Goal: Task Accomplishment & Management: Complete application form

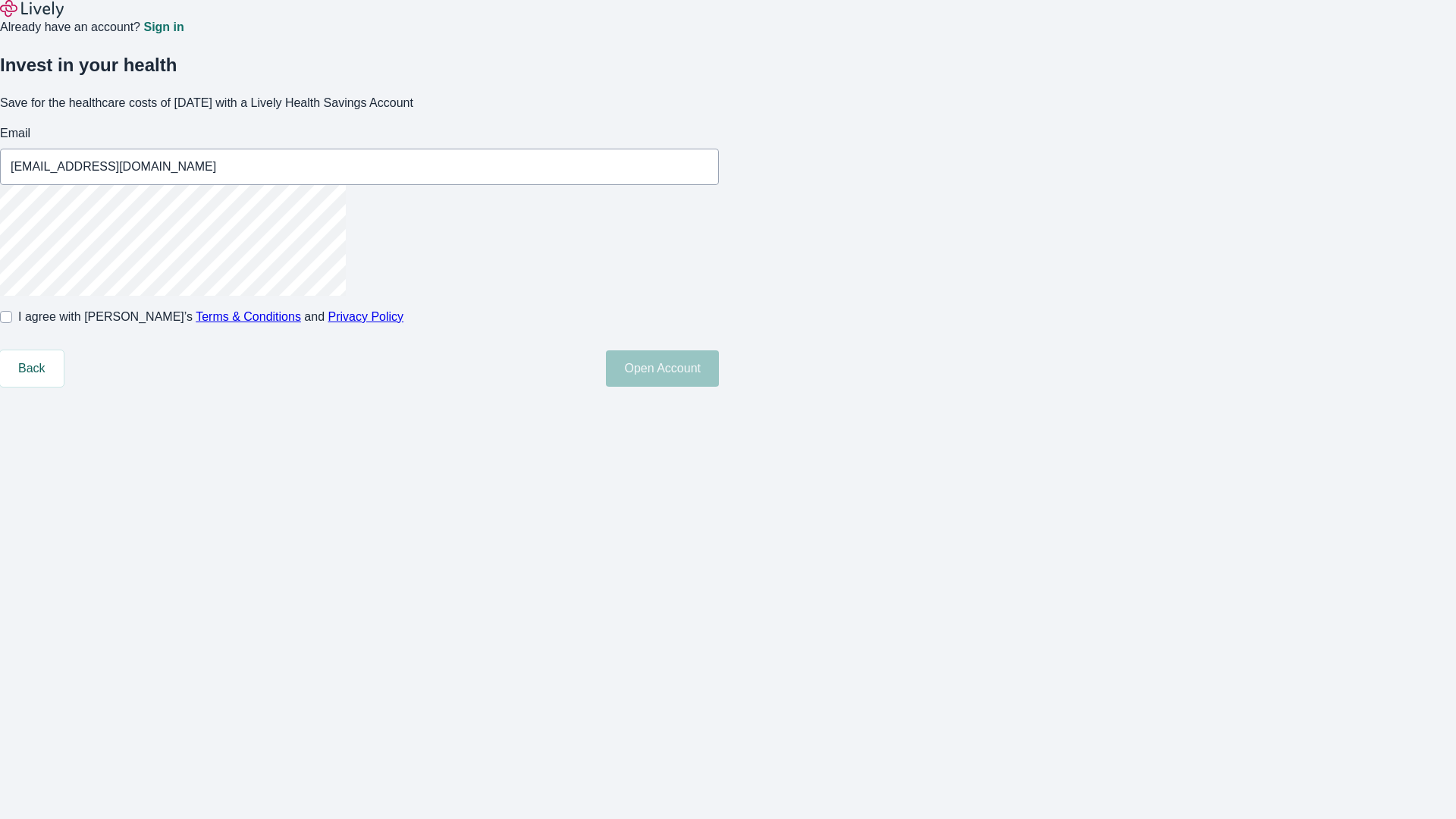
click at [12, 323] on input "I agree with Lively’s Terms & Conditions and Privacy Policy" at bounding box center [6, 317] width 12 height 12
checkbox input "true"
click at [719, 387] on button "Open Account" at bounding box center [662, 369] width 113 height 36
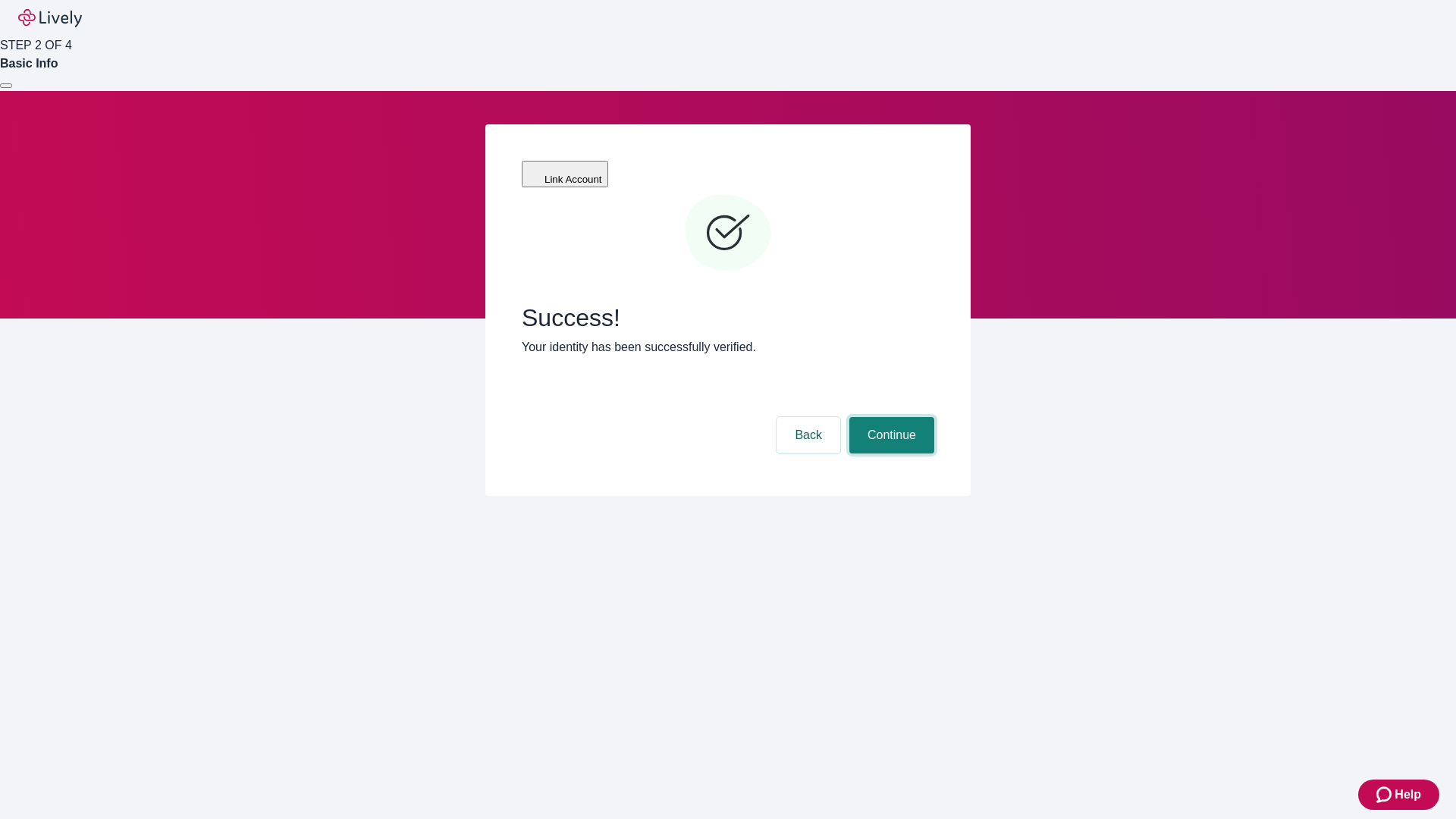
click at [890, 417] on button "Continue" at bounding box center [892, 436] width 85 height 36
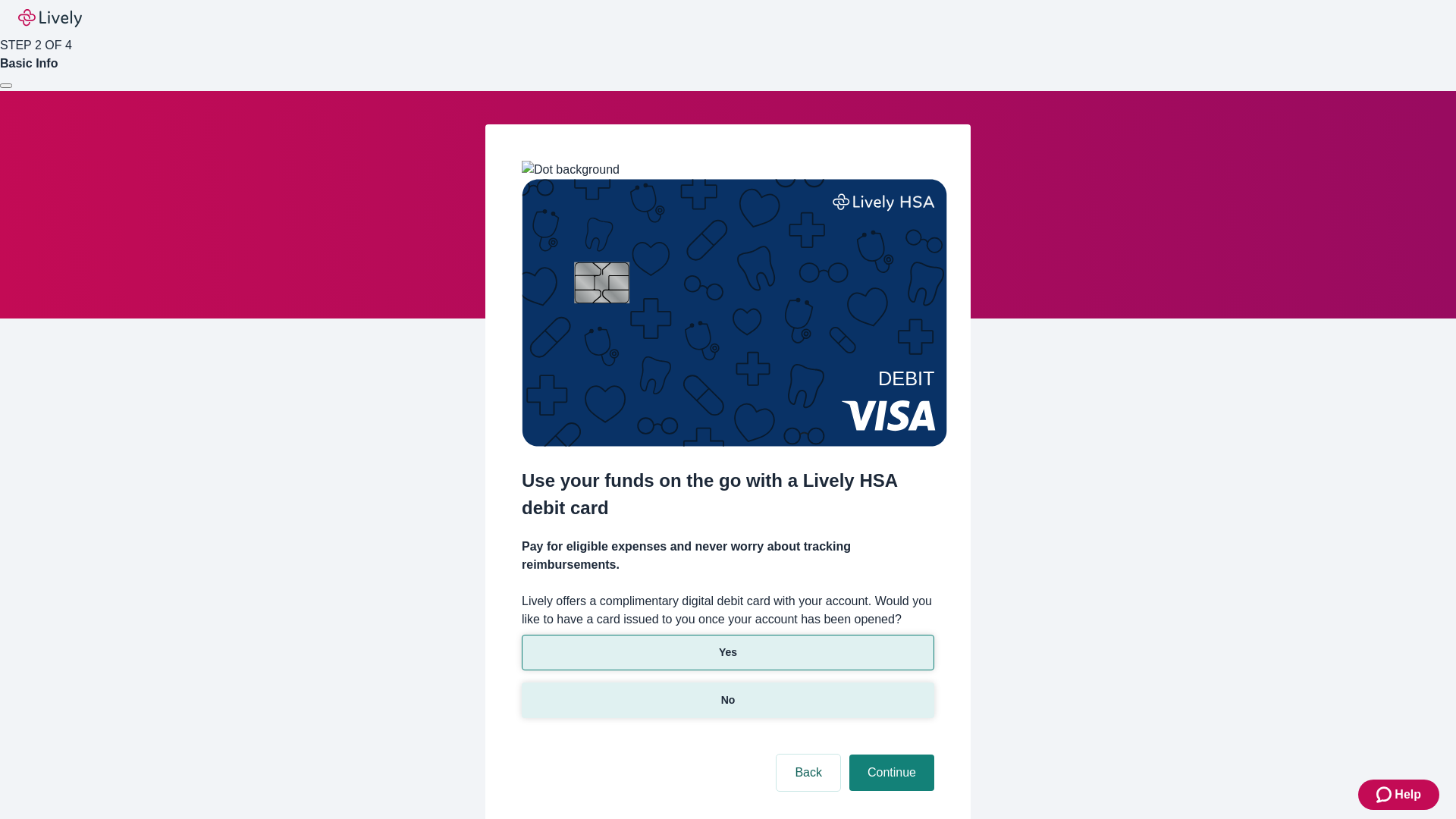
click at [727, 693] on p "No" at bounding box center [728, 700] width 14 height 16
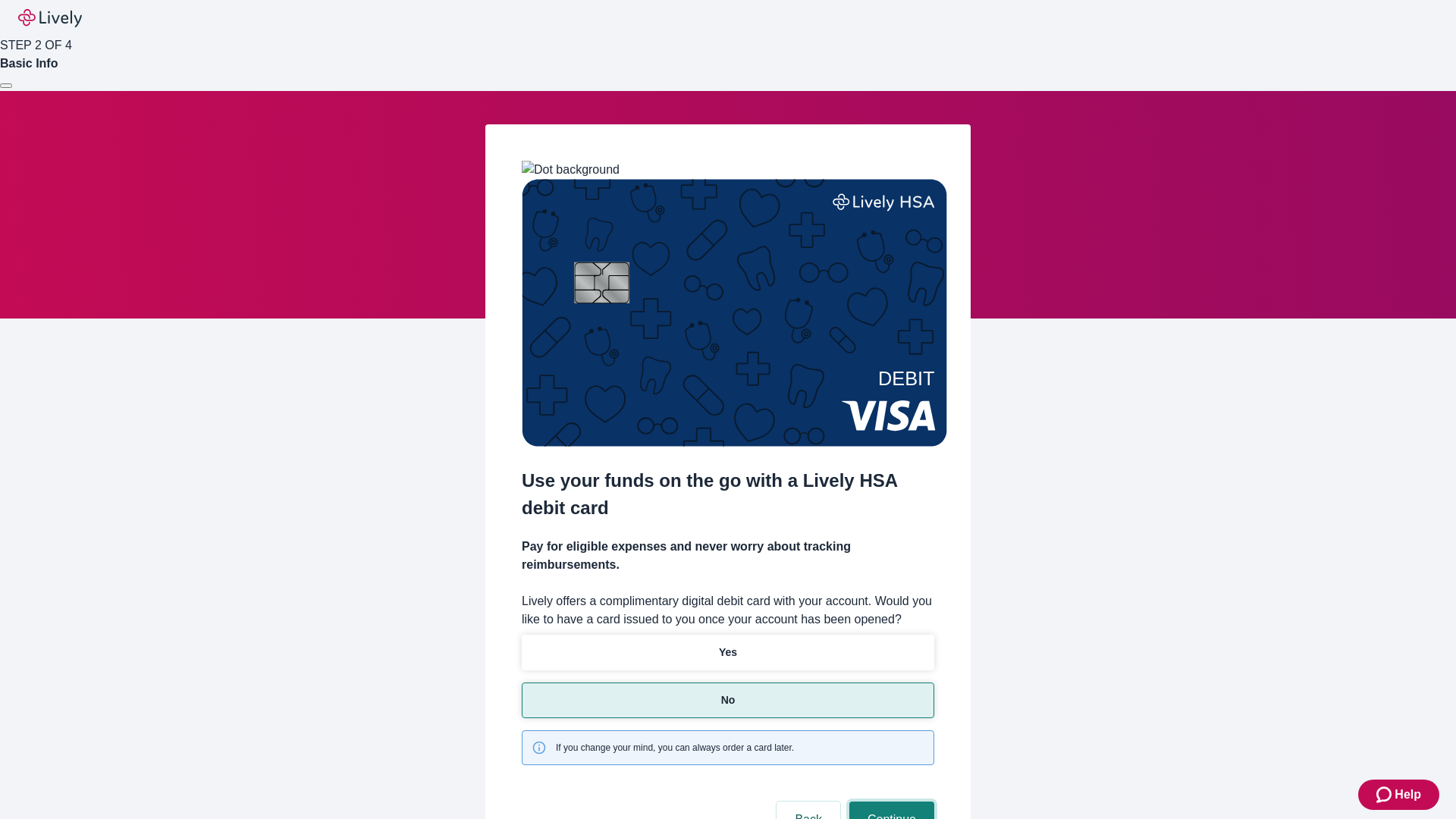
click at [890, 802] on button "Continue" at bounding box center [892, 820] width 85 height 36
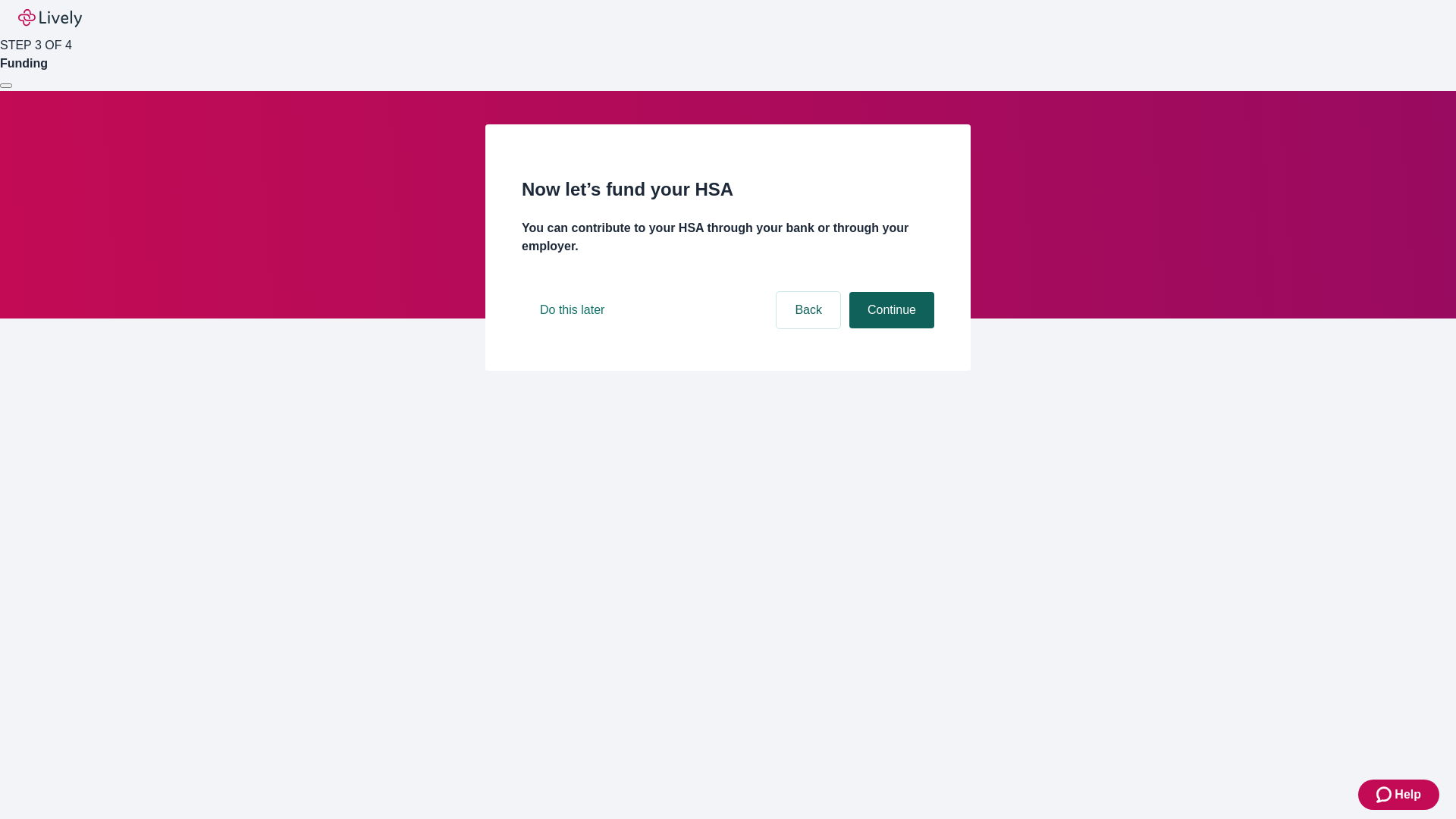
click at [890, 328] on button "Continue" at bounding box center [892, 310] width 85 height 36
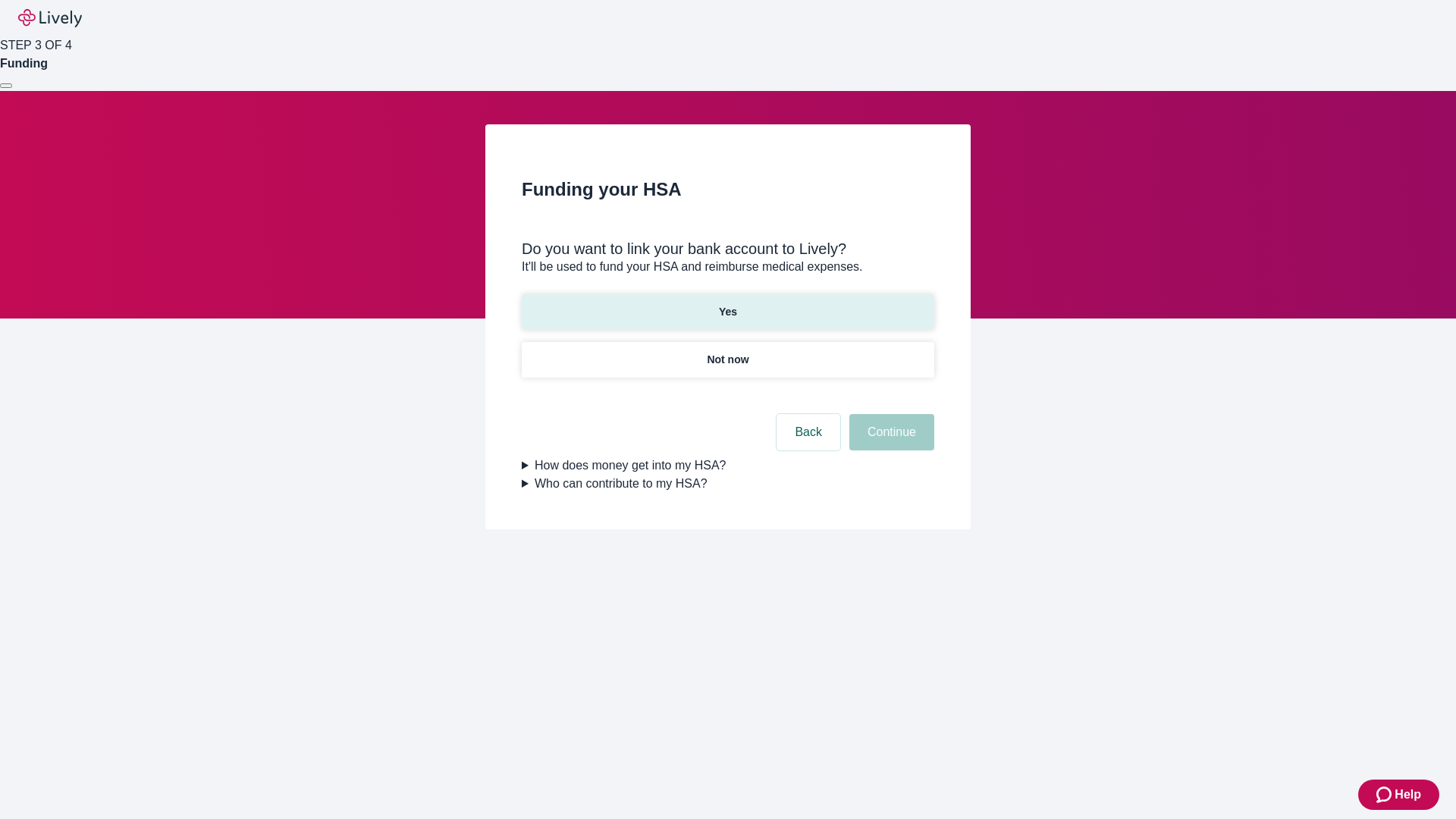
click at [727, 304] on p "Yes" at bounding box center [728, 312] width 18 height 16
click at [890, 414] on button "Continue" at bounding box center [892, 432] width 85 height 36
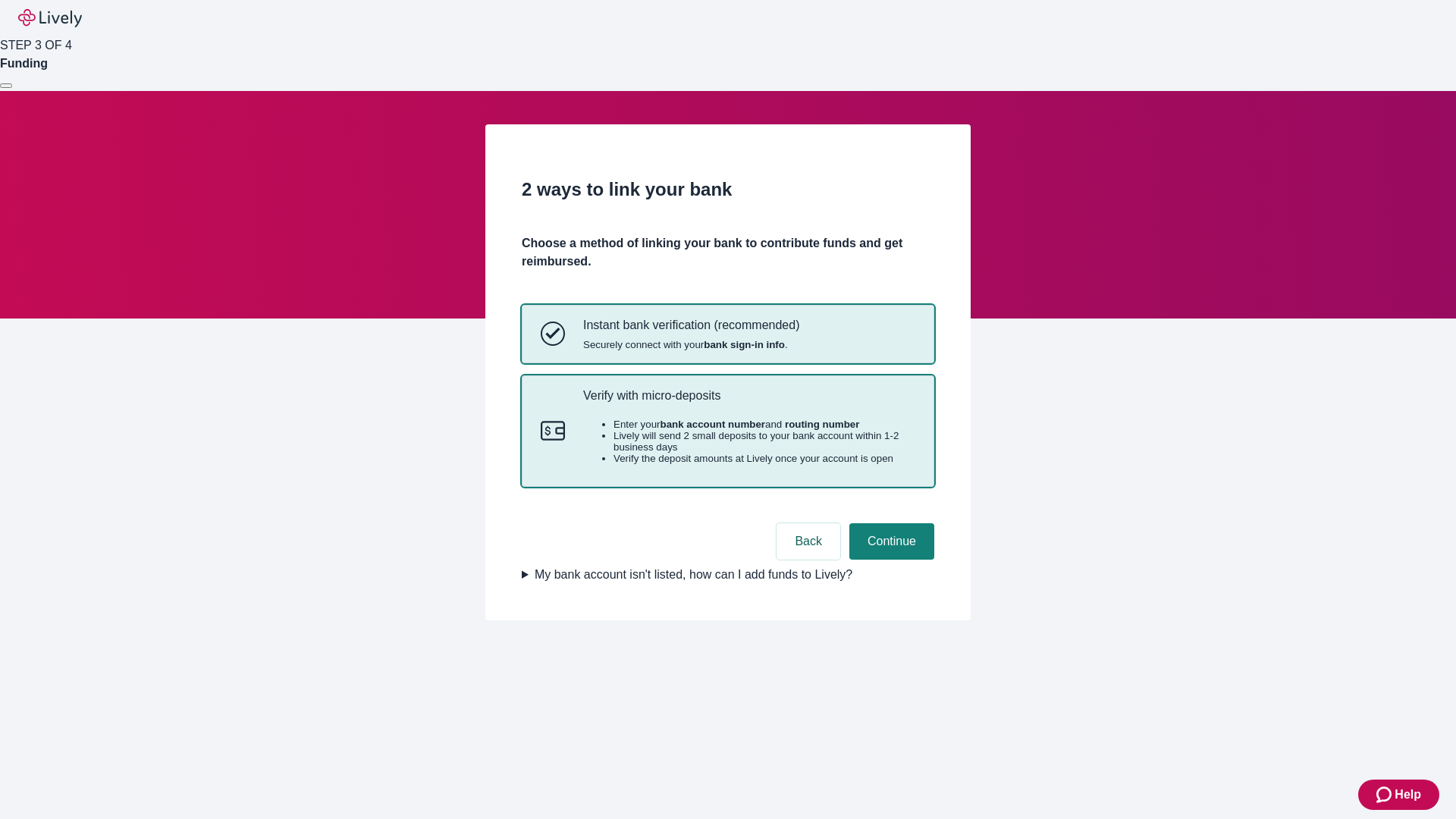
click at [749, 402] on p "Verify with micro-deposits" at bounding box center [749, 395] width 332 height 14
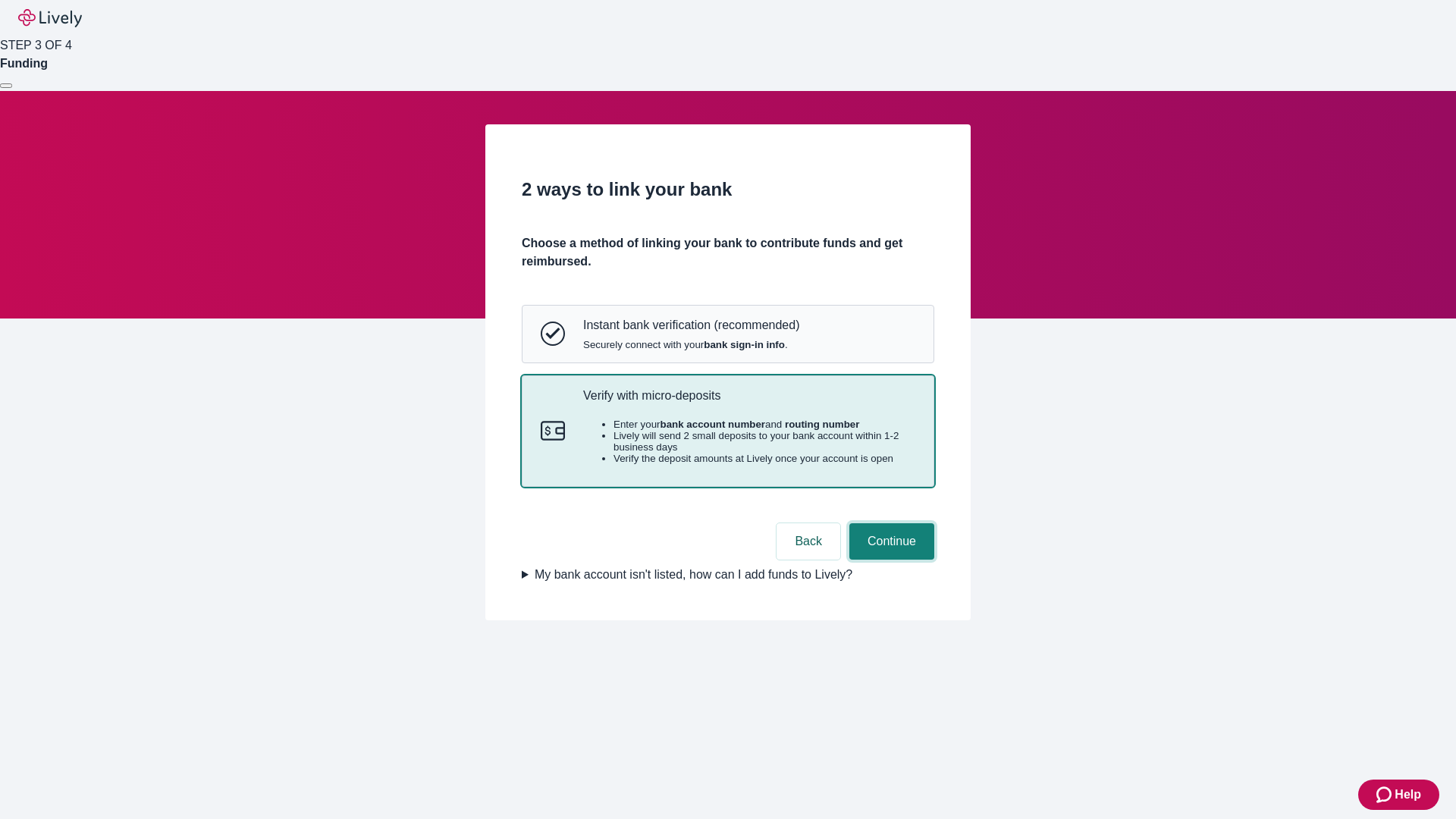
click at [890, 559] on button "Continue" at bounding box center [892, 541] width 85 height 36
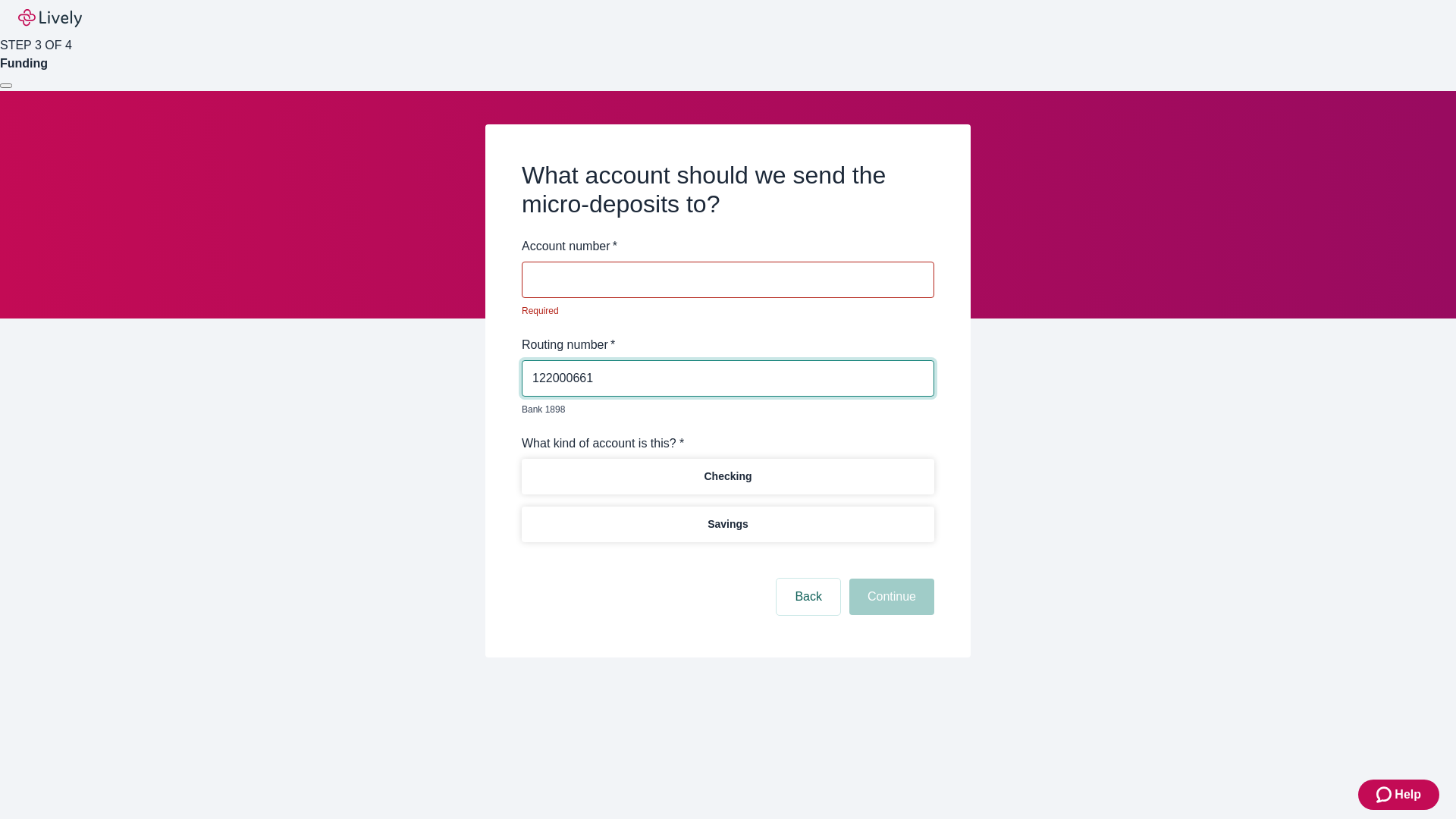
type input "122000661"
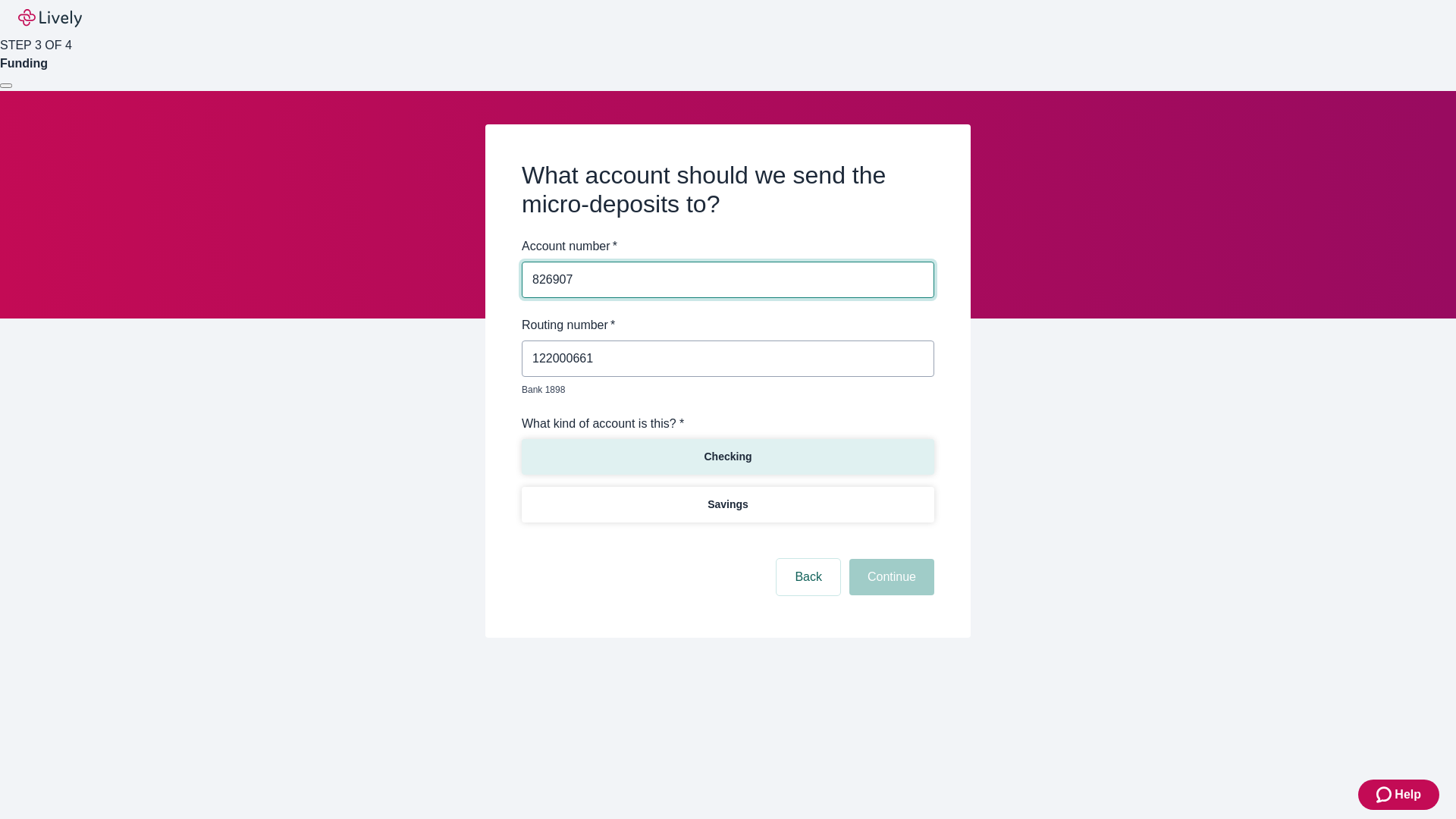
type input "826907"
click at [727, 449] on p "Checking" at bounding box center [728, 456] width 48 height 16
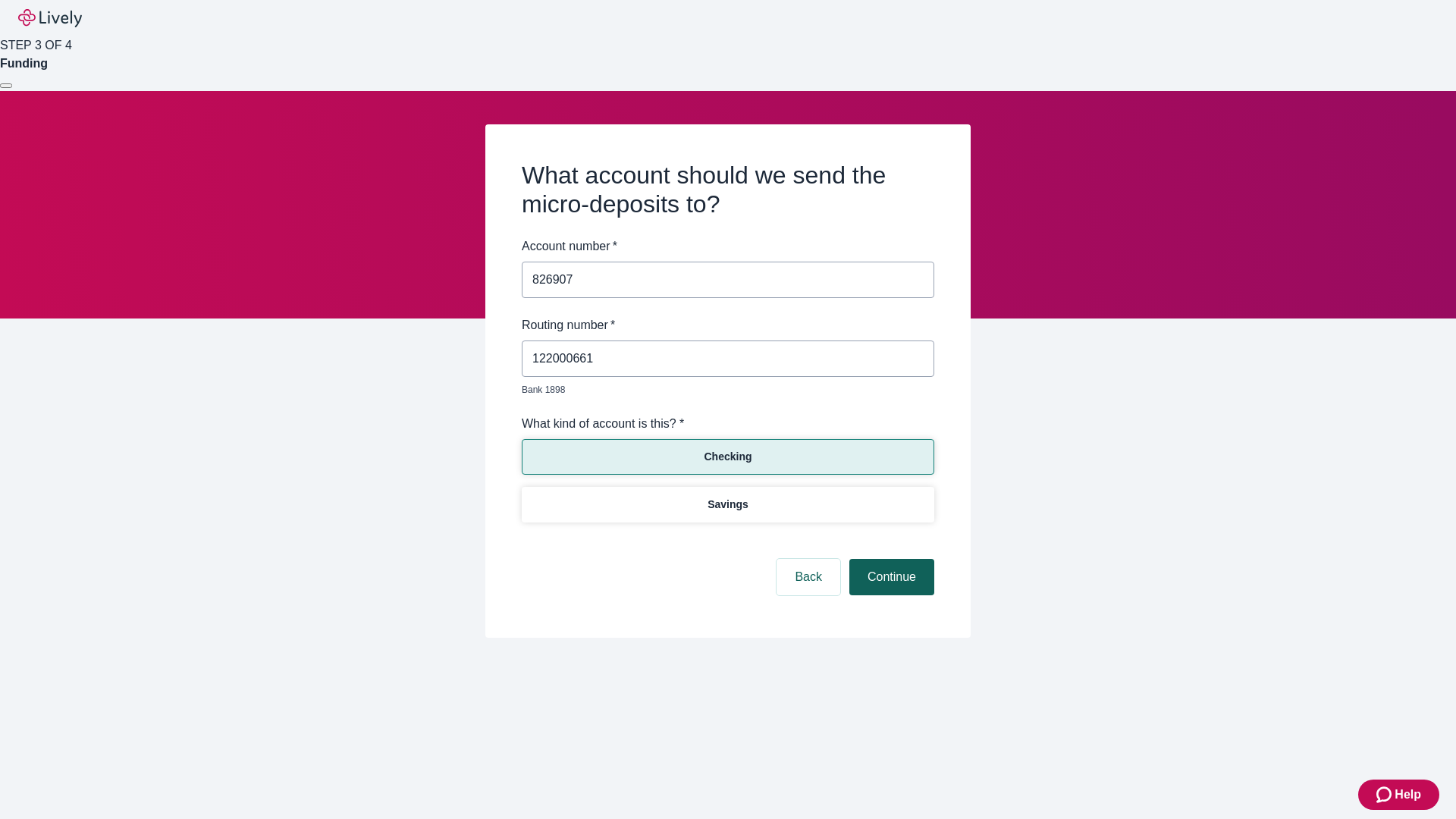
click at [890, 559] on button "Continue" at bounding box center [892, 577] width 85 height 36
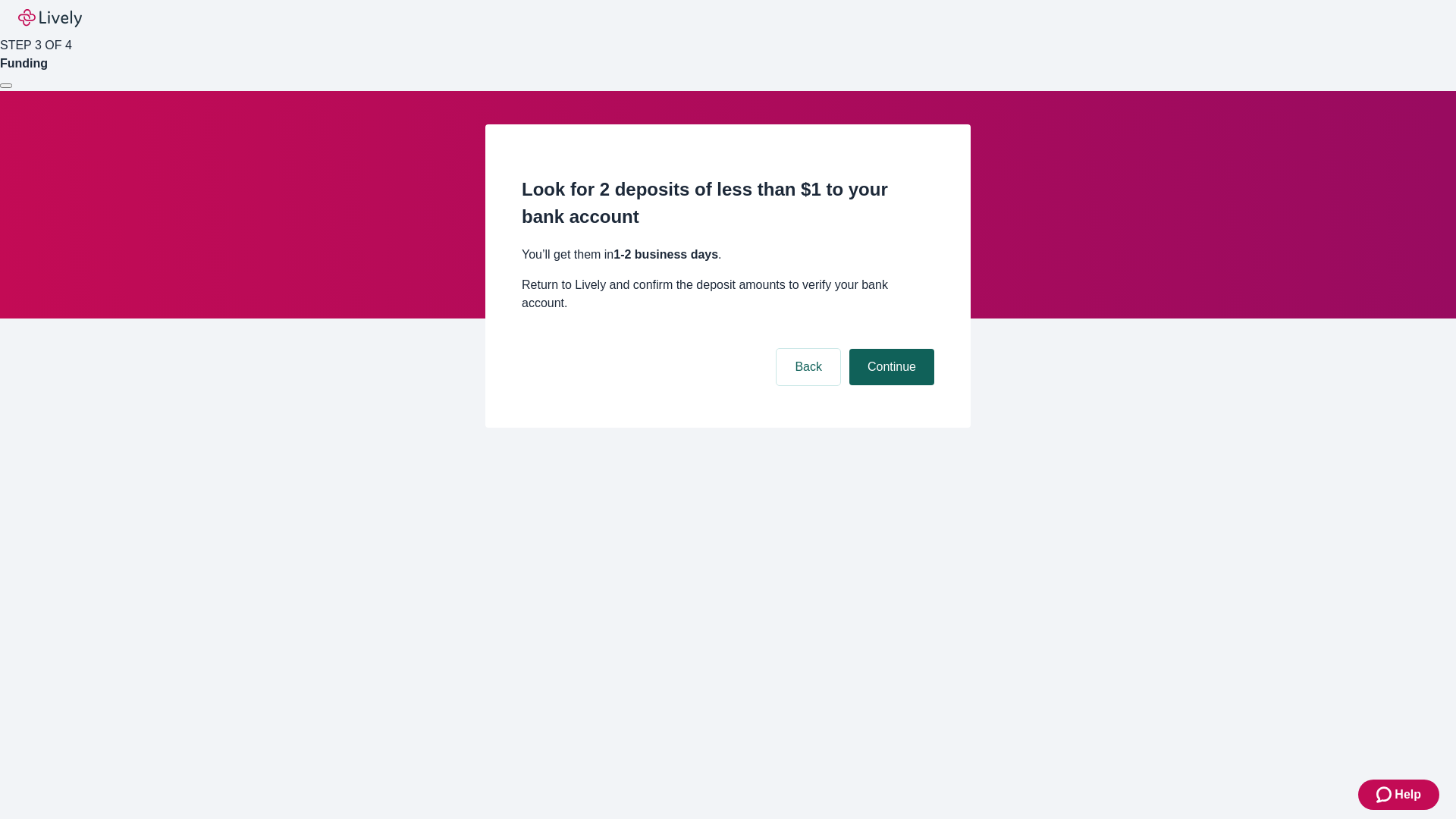
click at [890, 349] on button "Continue" at bounding box center [892, 367] width 85 height 36
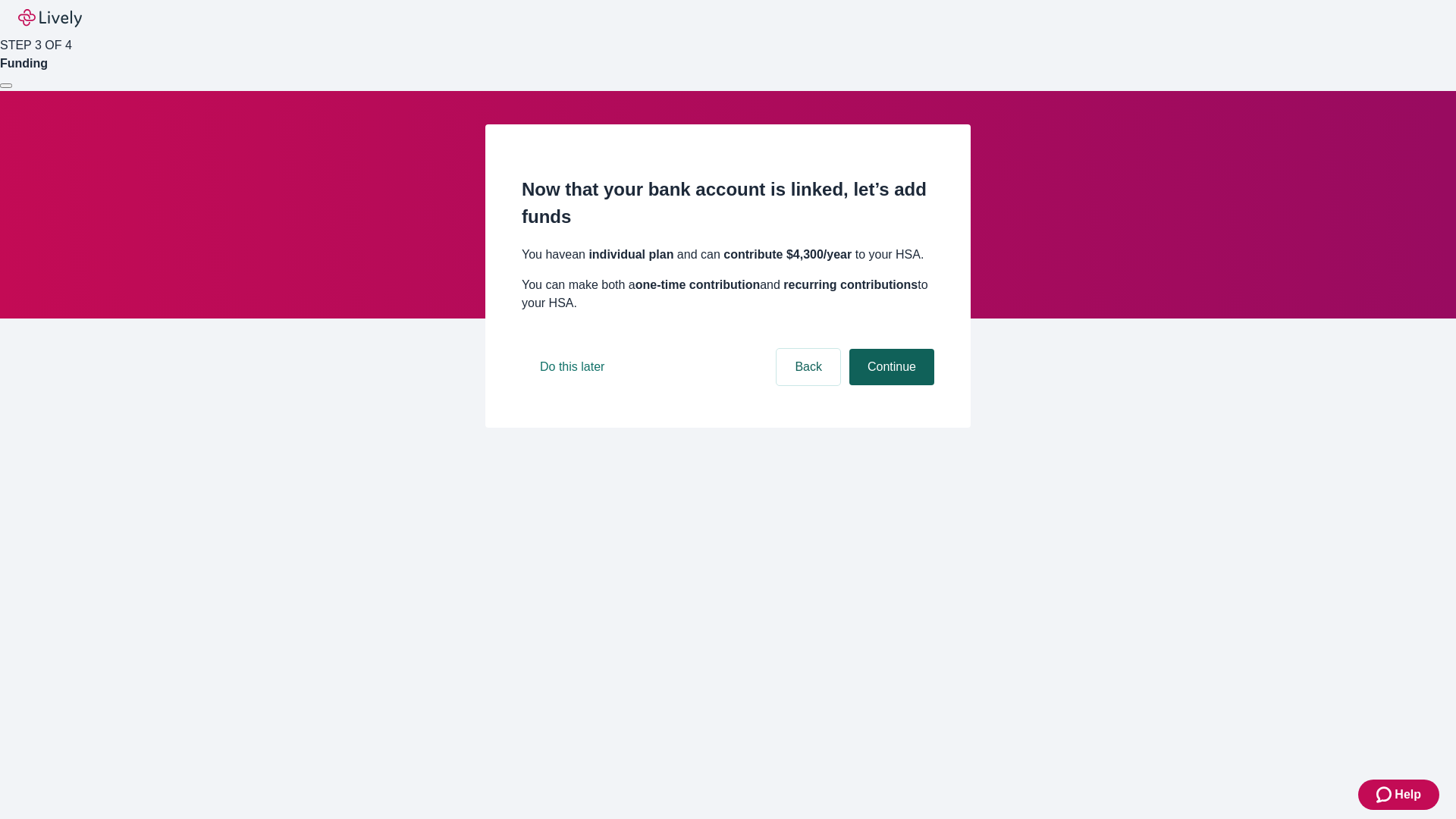
click at [890, 385] on button "Continue" at bounding box center [892, 367] width 85 height 36
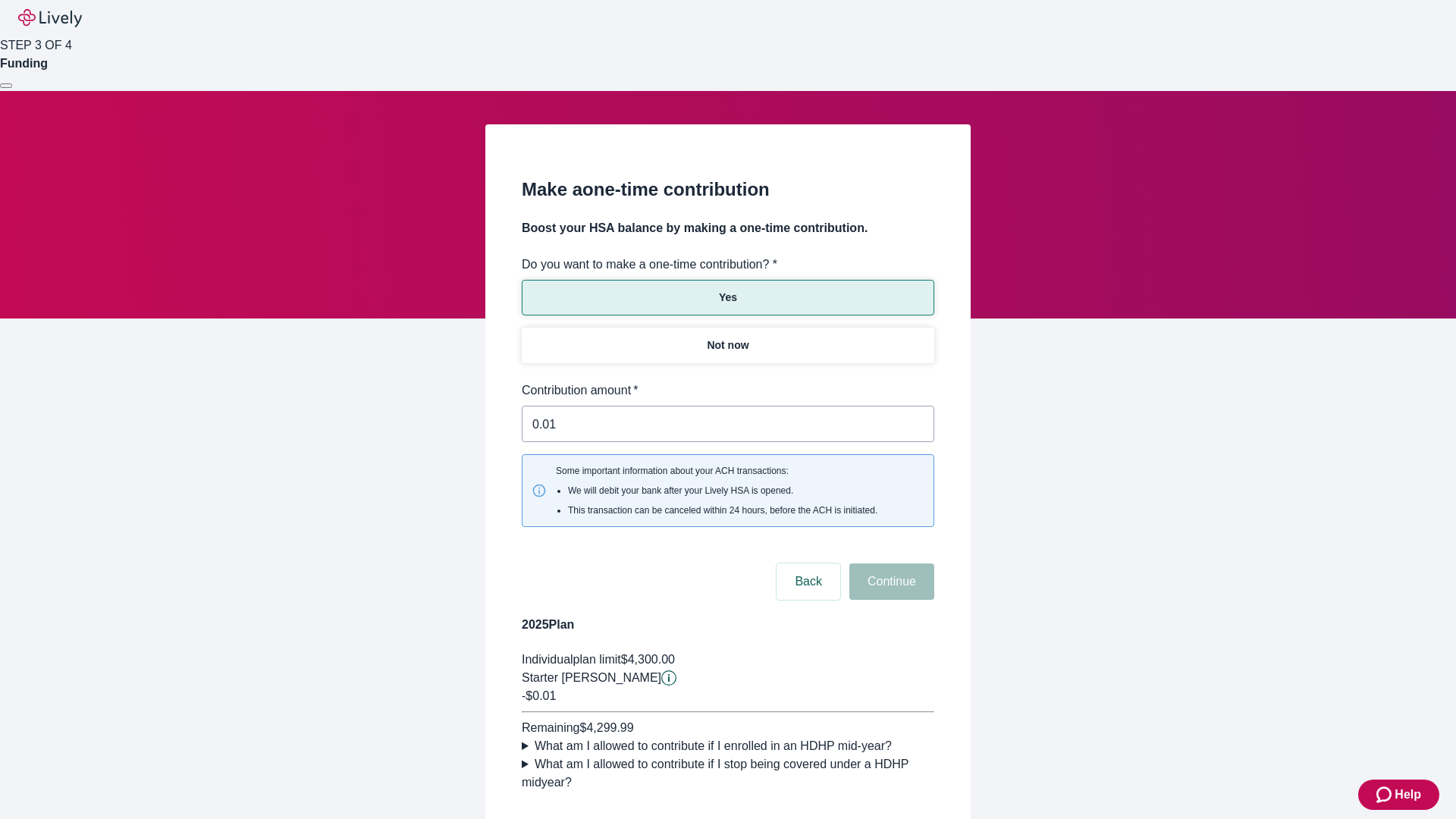
type input "0.01"
click at [890, 564] on button "Continue" at bounding box center [892, 582] width 85 height 36
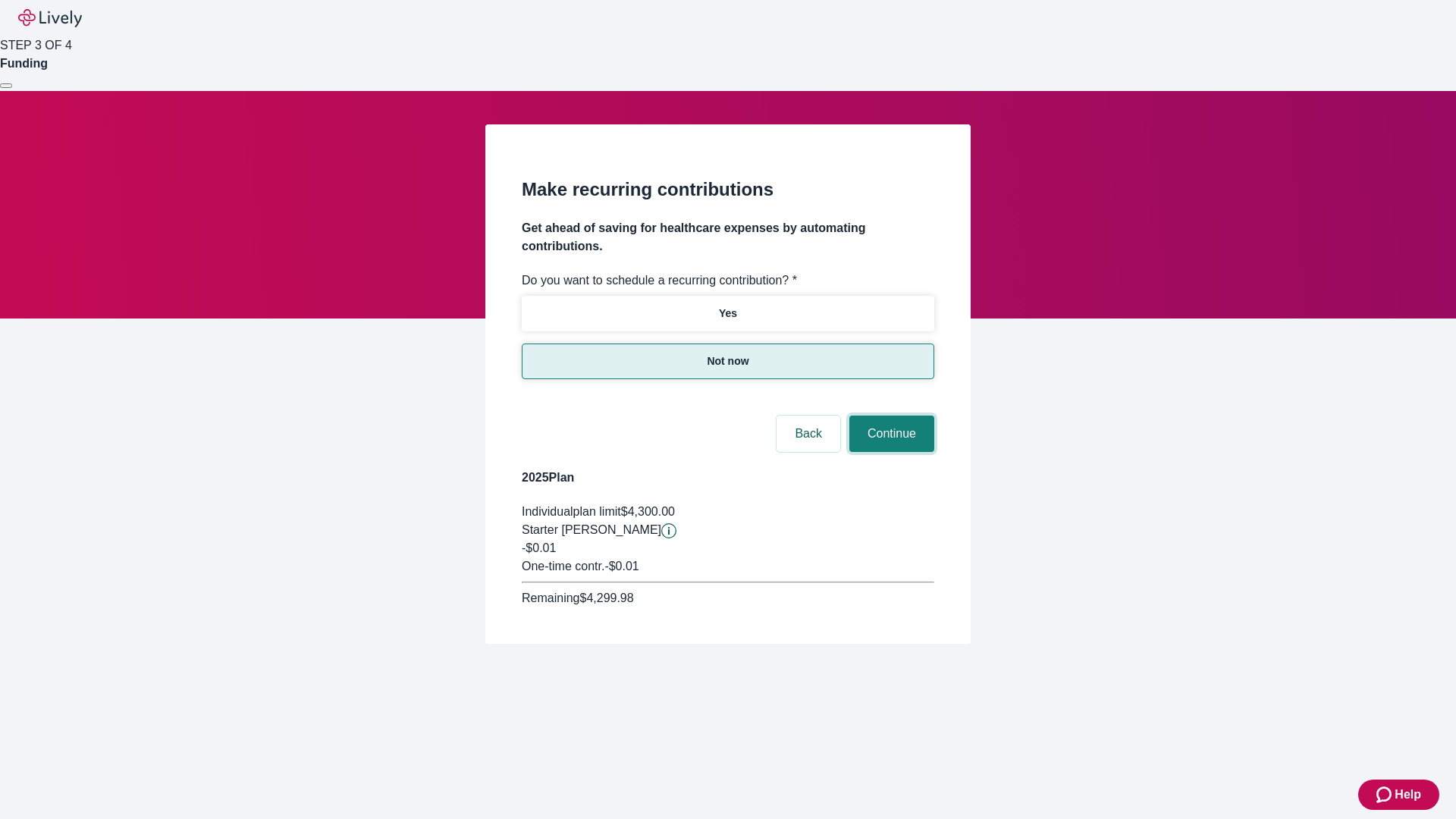
click at [890, 416] on button "Continue" at bounding box center [892, 434] width 85 height 36
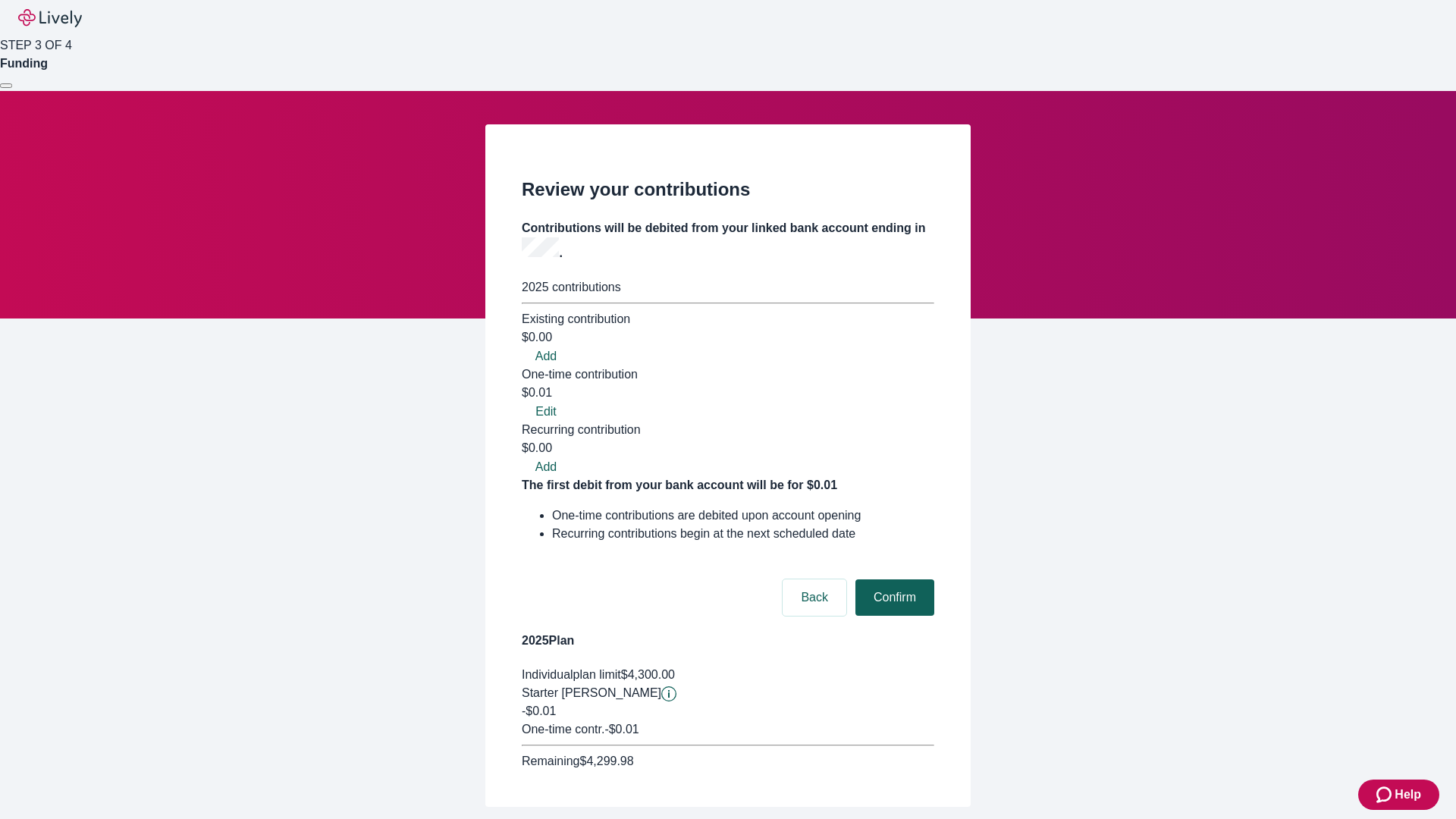
click at [892, 579] on button "Confirm" at bounding box center [894, 598] width 79 height 36
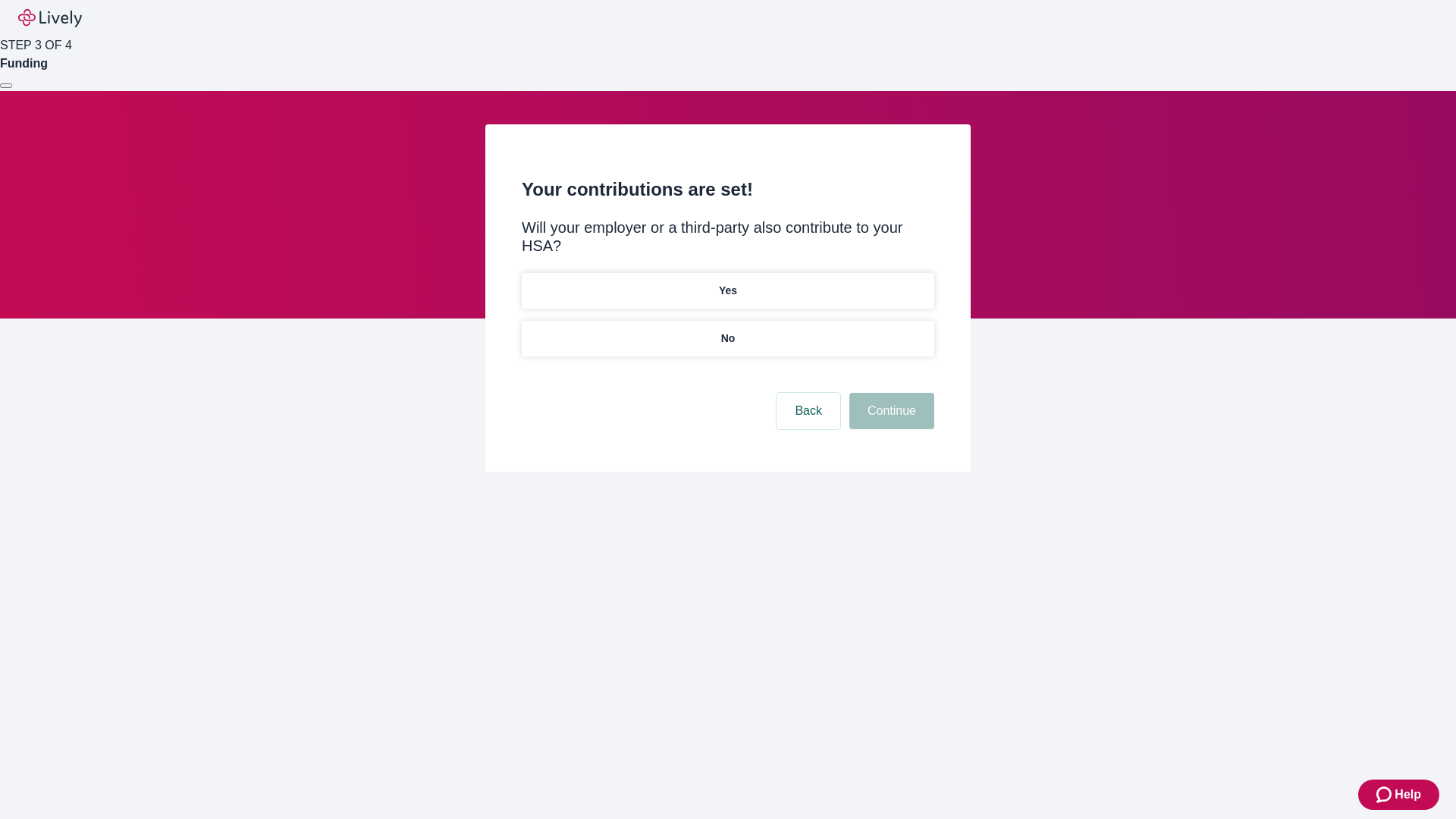
click at [727, 331] on p "No" at bounding box center [728, 338] width 14 height 16
click at [890, 393] on button "Continue" at bounding box center [892, 411] width 85 height 36
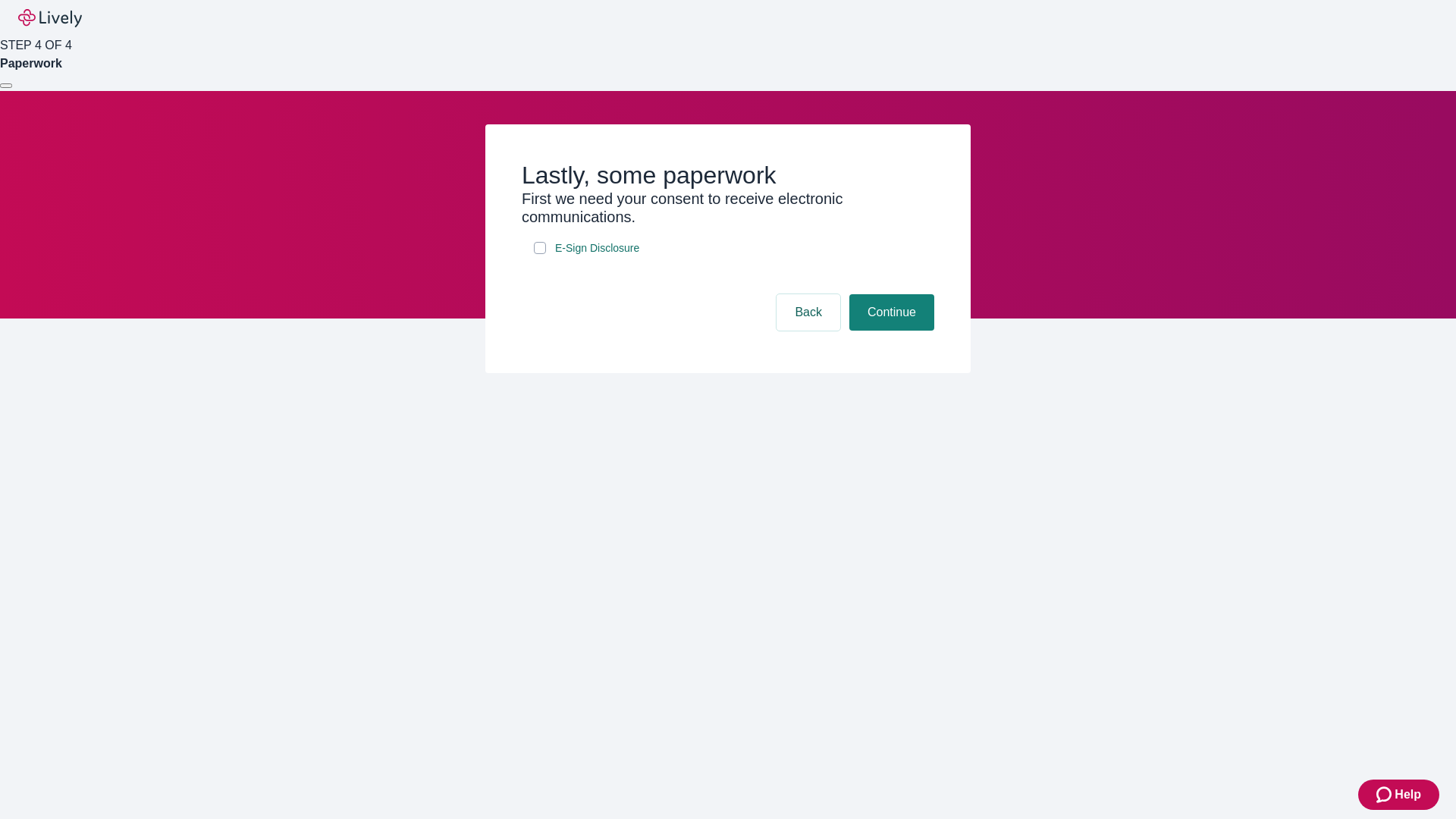
click at [540, 254] on input "E-Sign Disclosure" at bounding box center [540, 248] width 12 height 12
checkbox input "true"
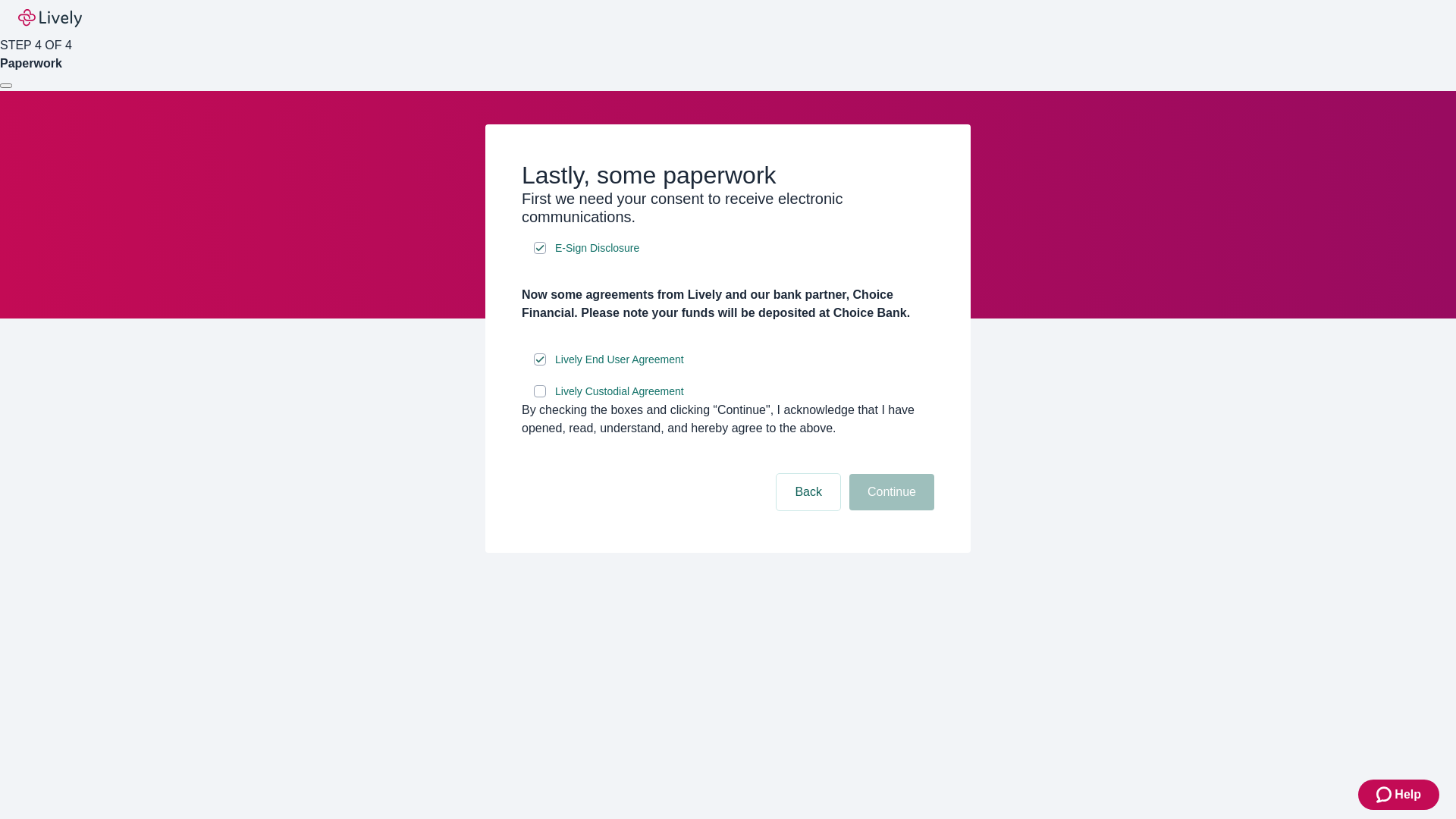
click at [540, 398] on input "Lively Custodial Agreement" at bounding box center [540, 391] width 12 height 12
checkbox input "true"
click at [890, 511] on button "Continue" at bounding box center [892, 493] width 85 height 36
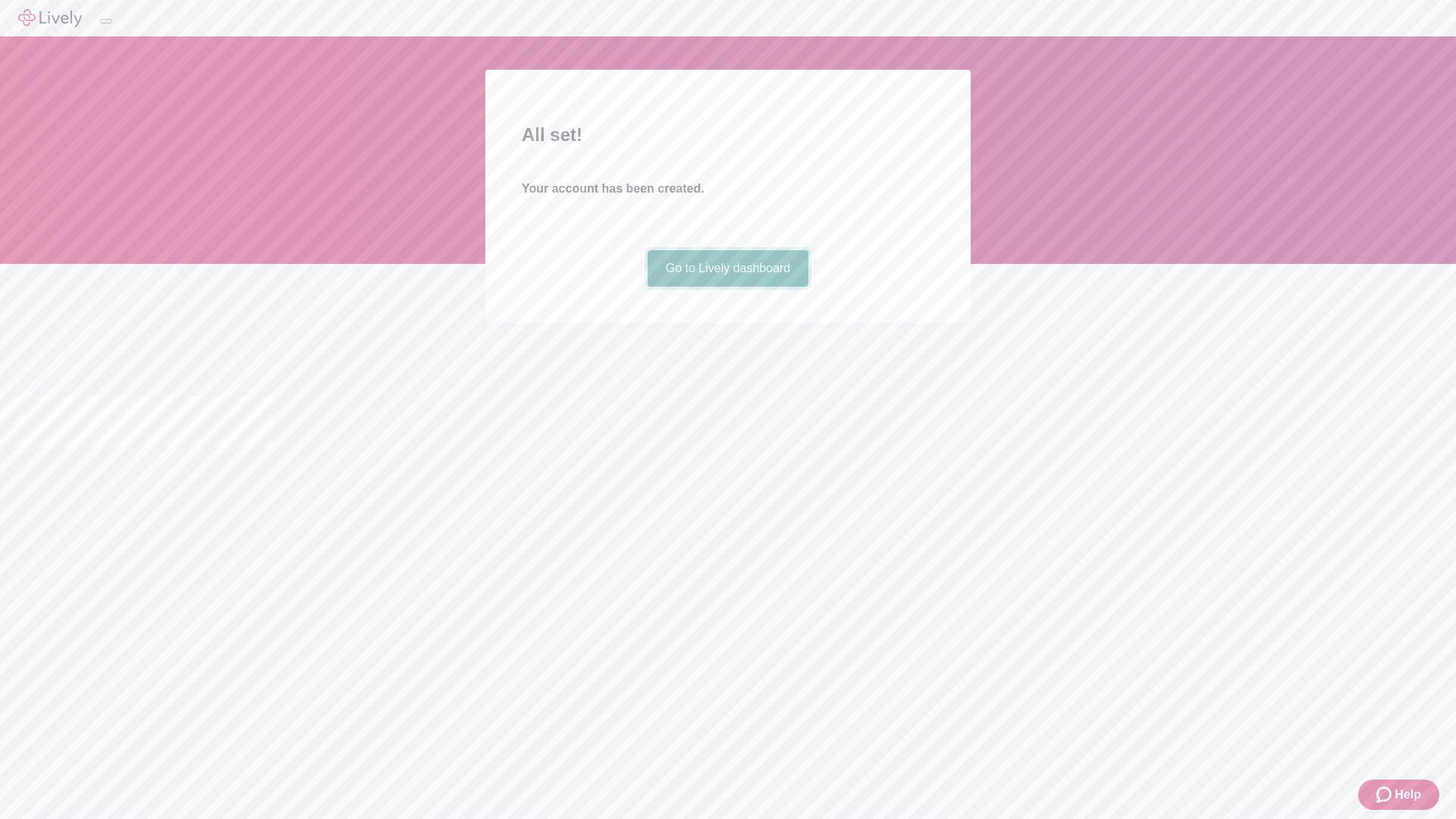
click at [727, 287] on link "Go to Lively dashboard" at bounding box center [729, 269] width 162 height 36
